Goal: Transaction & Acquisition: Purchase product/service

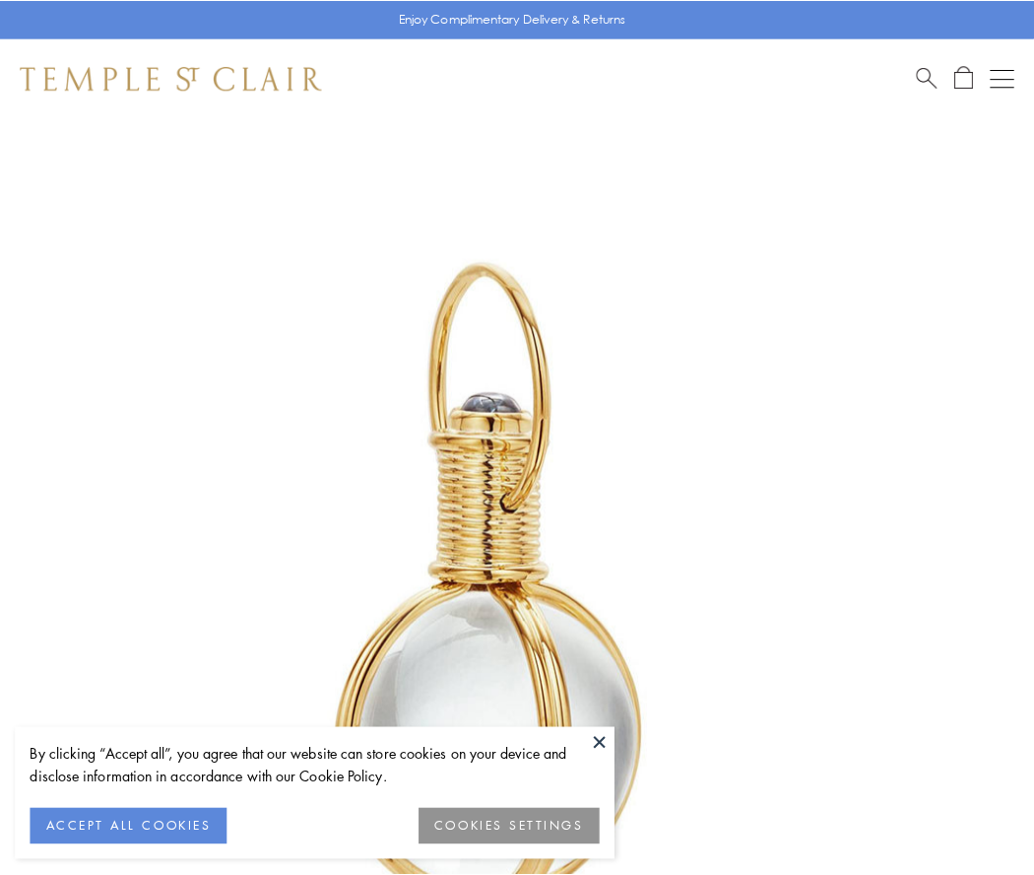
scroll to position [514, 0]
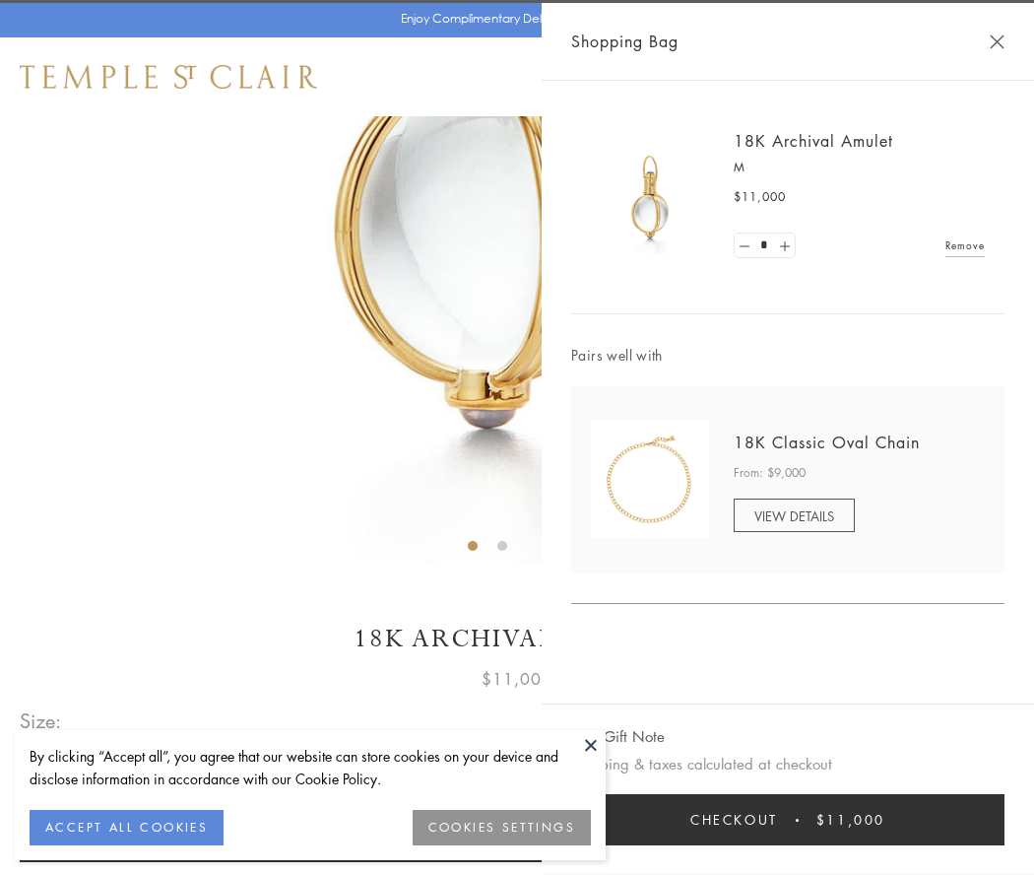
click at [788, 820] on button "Checkout $11,000" at bounding box center [787, 819] width 433 height 51
